Goal: Task Accomplishment & Management: Complete application form

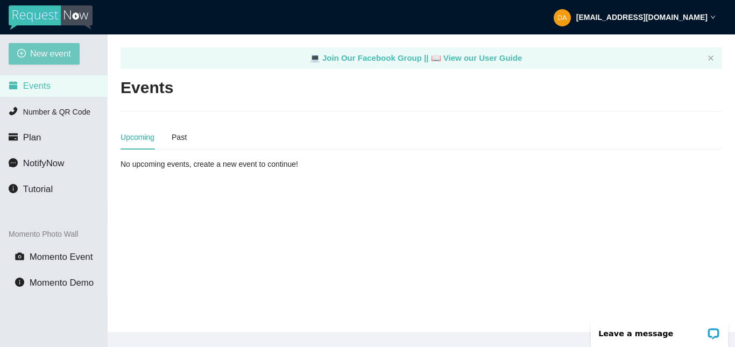
click at [51, 53] on span "New event" at bounding box center [50, 53] width 41 height 13
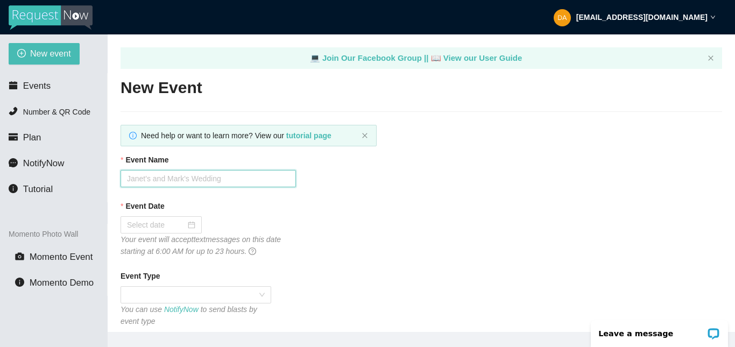
click at [218, 174] on input "Event Name" at bounding box center [207, 178] width 175 height 17
type input "[PERSON_NAME]'S 16TH BIRTHDAY"
click at [191, 226] on div at bounding box center [161, 225] width 68 height 12
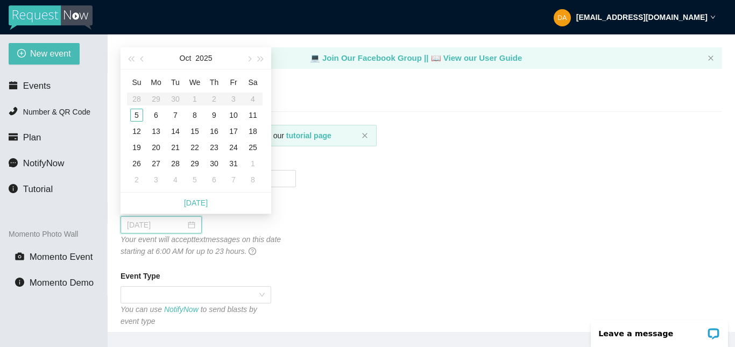
type input "10/08/2025"
type input "10/11/2025"
click at [255, 113] on div "11" at bounding box center [252, 115] width 13 height 13
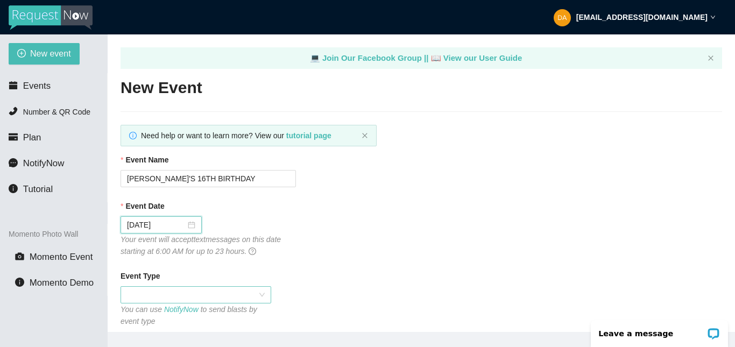
click at [265, 297] on div at bounding box center [195, 294] width 151 height 17
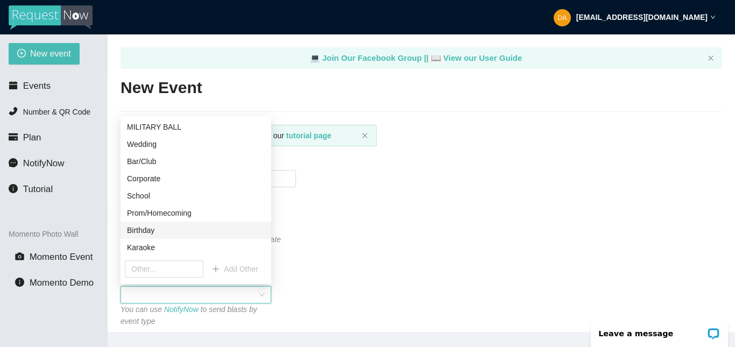
click at [154, 231] on div "Birthday" at bounding box center [196, 230] width 138 height 12
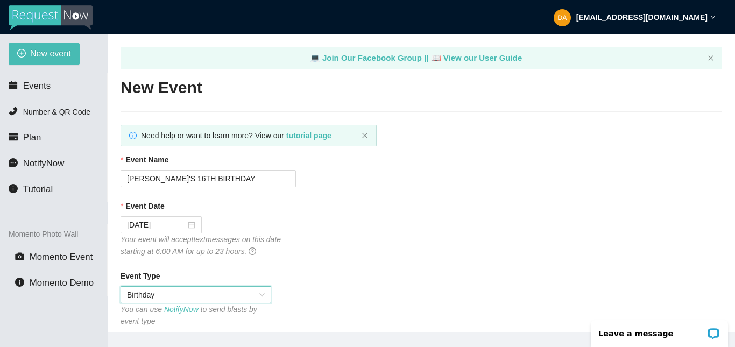
scroll to position [713, 0]
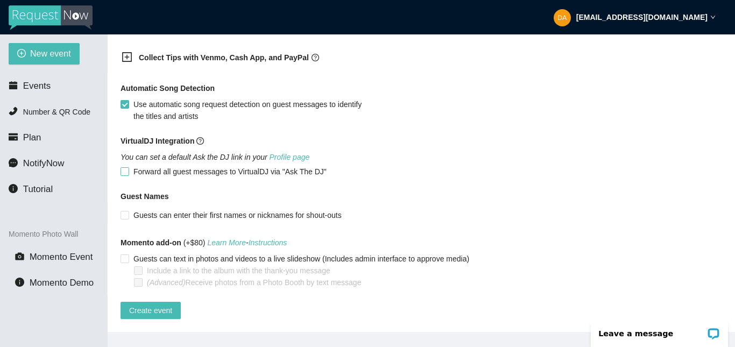
click at [127, 167] on input "Forward all guest messages to VirtualDJ via "Ask The DJ"" at bounding box center [124, 171] width 8 height 8
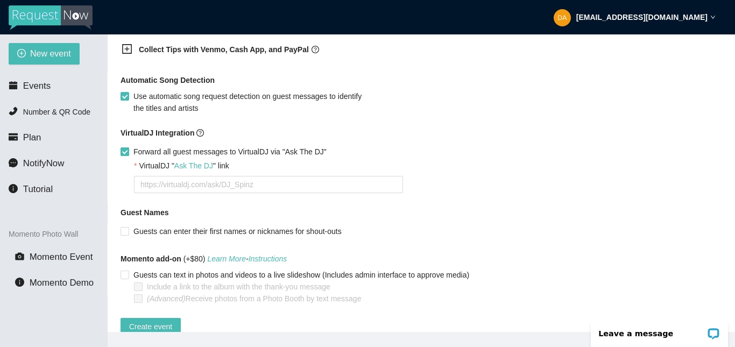
click at [123, 152] on input "Forward all guest messages to VirtualDJ via "Ask The DJ"" at bounding box center [124, 151] width 8 height 8
checkbox input "false"
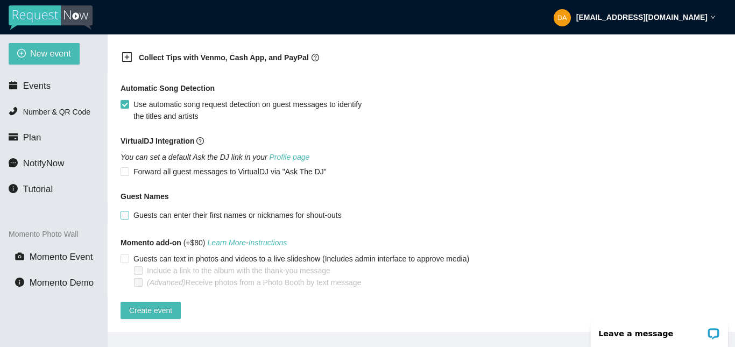
click at [125, 211] on input "Guests can enter their first names or nicknames for shout-outs" at bounding box center [124, 215] width 8 height 8
checkbox input "true"
click at [154, 306] on span "Create event" at bounding box center [150, 310] width 43 height 12
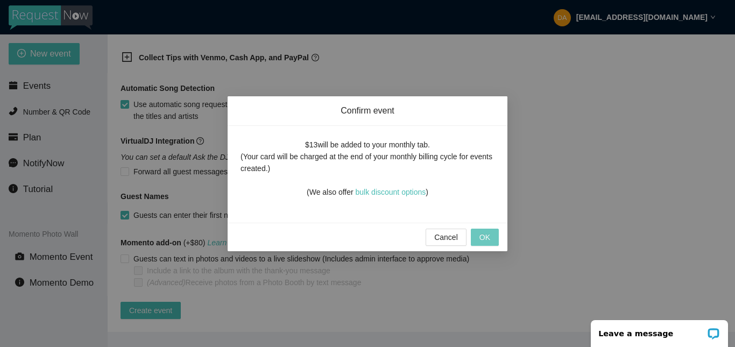
click at [485, 235] on span "OK" at bounding box center [484, 237] width 11 height 12
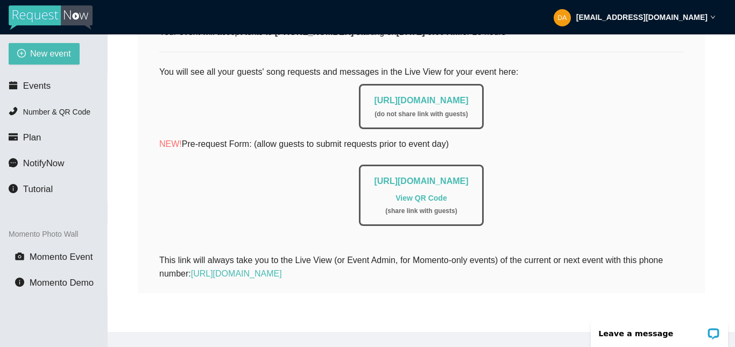
scroll to position [0, 0]
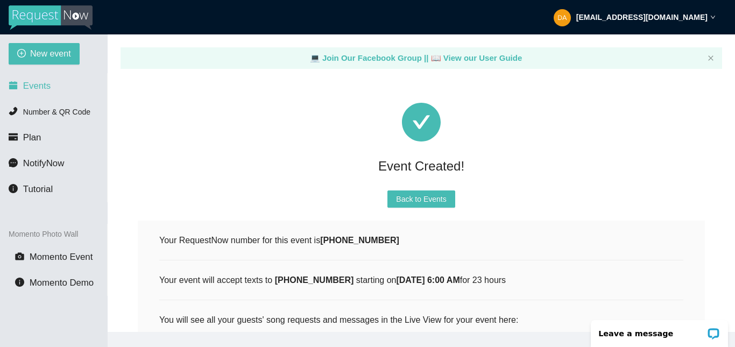
click at [26, 86] on span "Events" at bounding box center [36, 86] width 27 height 10
